Goal: Information Seeking & Learning: Find specific fact

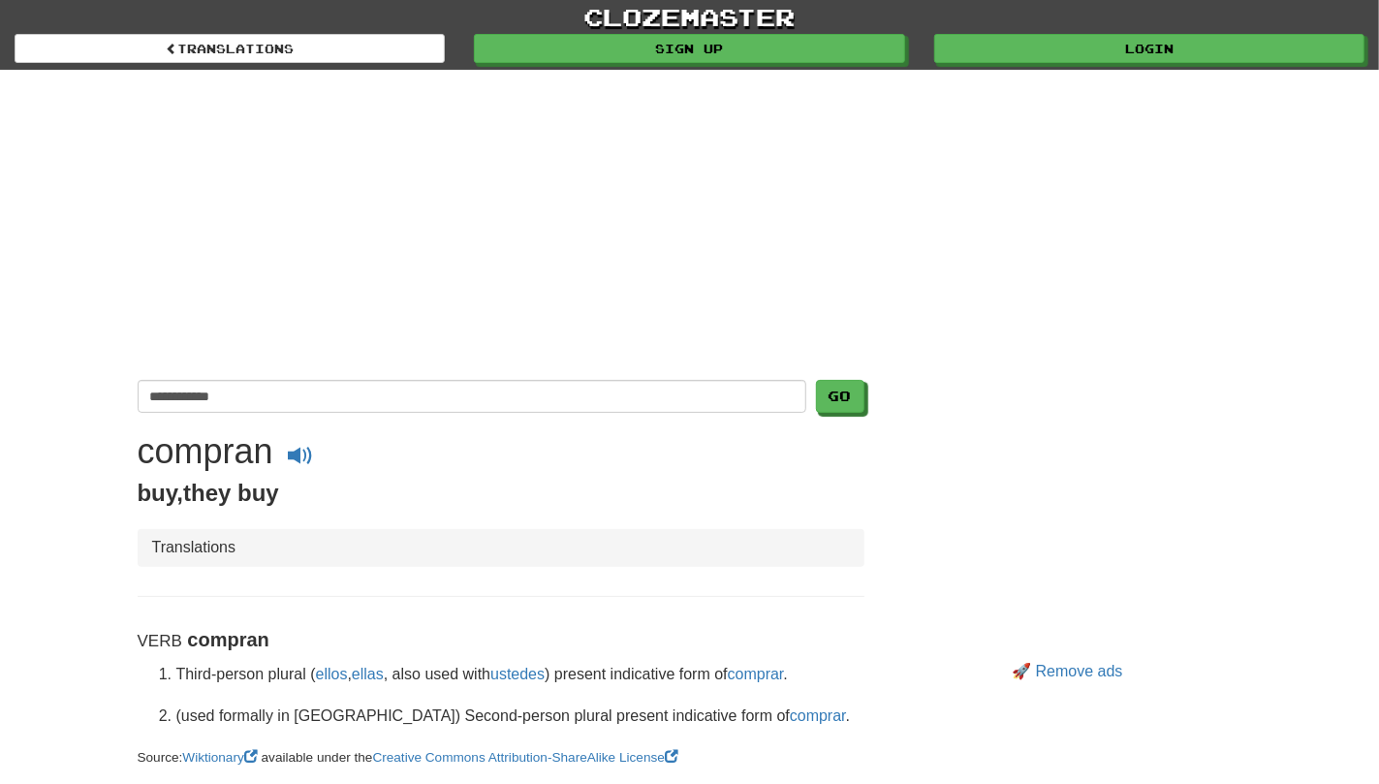
type input "**********"
click at [816, 380] on button "Go" at bounding box center [840, 396] width 48 height 33
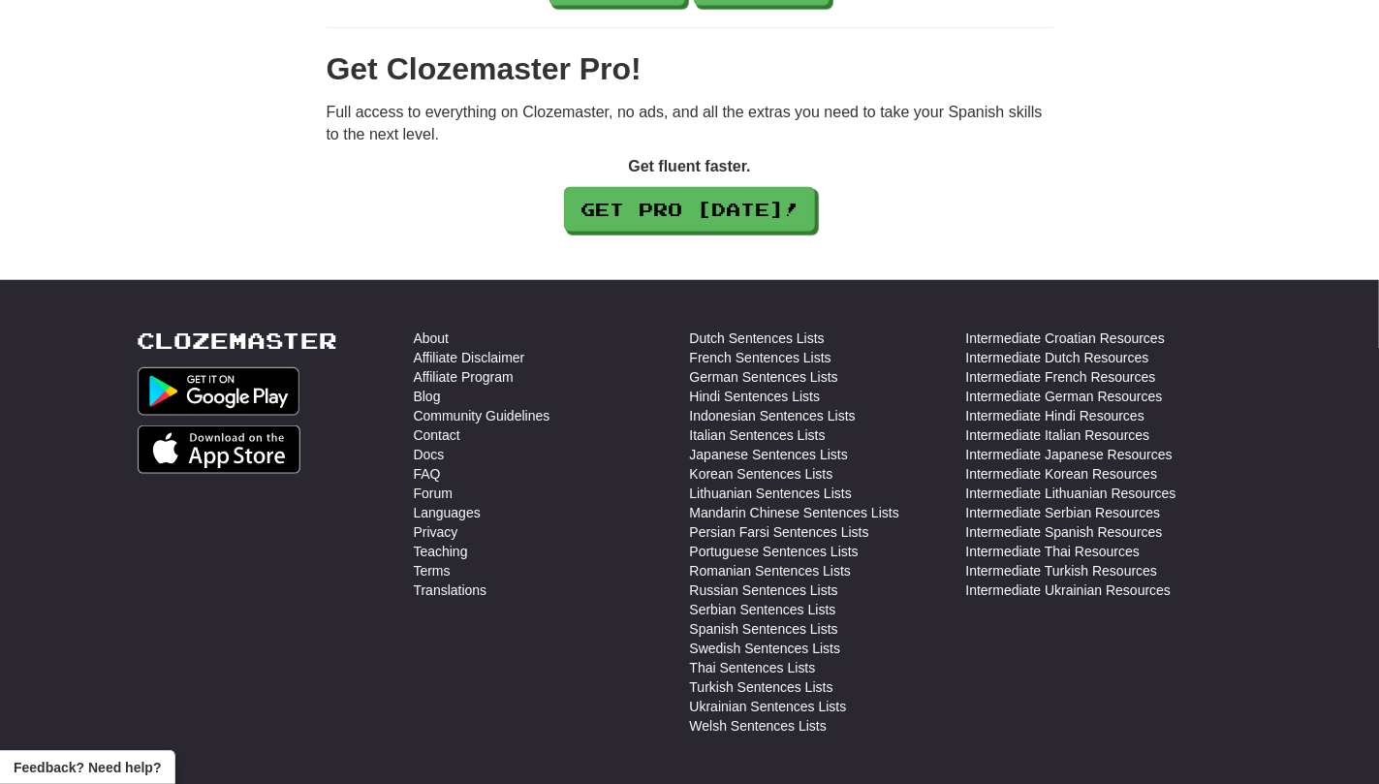
scroll to position [980, 0]
